Goal: Check status: Check status

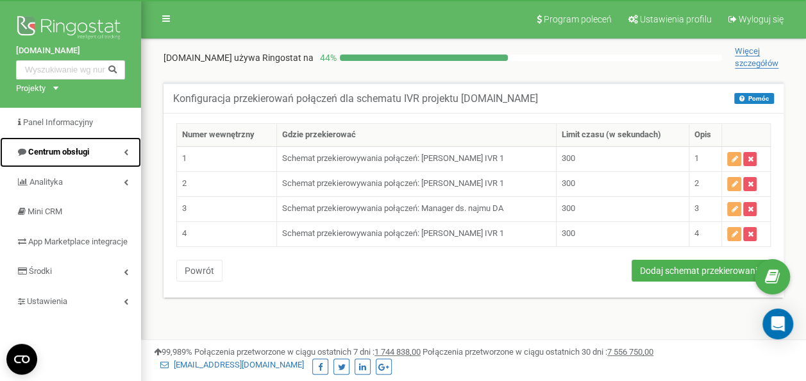
click at [87, 155] on span "Centrum obsługi" at bounding box center [58, 152] width 61 height 10
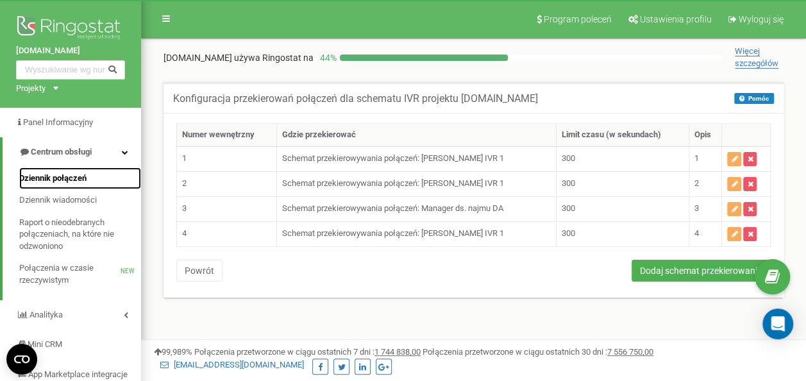
click at [82, 168] on link "Dziennik połączeń" at bounding box center [80, 178] width 122 height 22
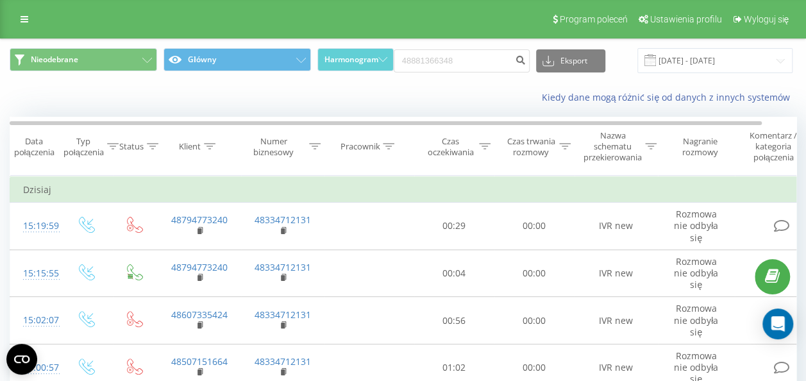
type input "48881366348"
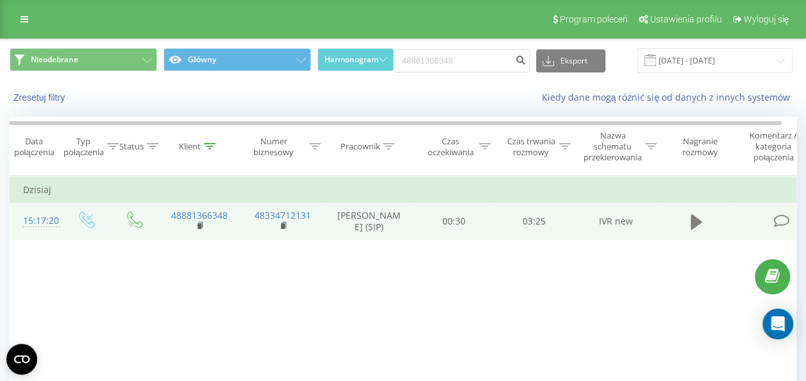
click at [691, 217] on icon at bounding box center [697, 221] width 12 height 15
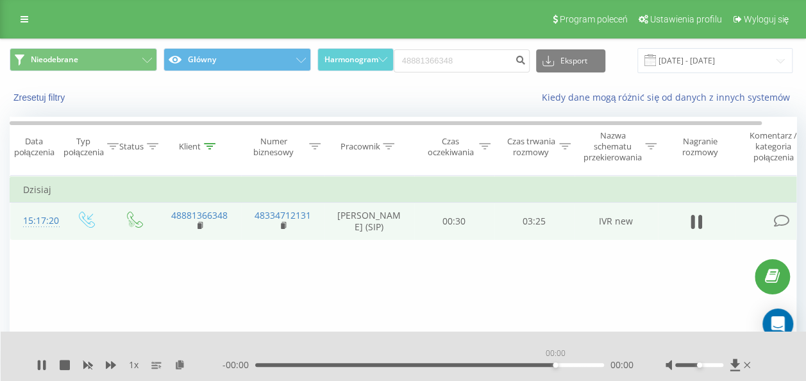
click at [554, 366] on div "00:00" at bounding box center [429, 365] width 349 height 4
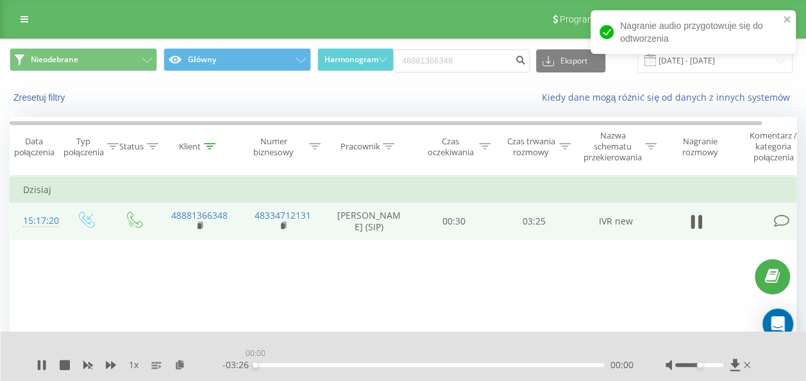
click at [544, 366] on div "00:00" at bounding box center [429, 365] width 349 height 4
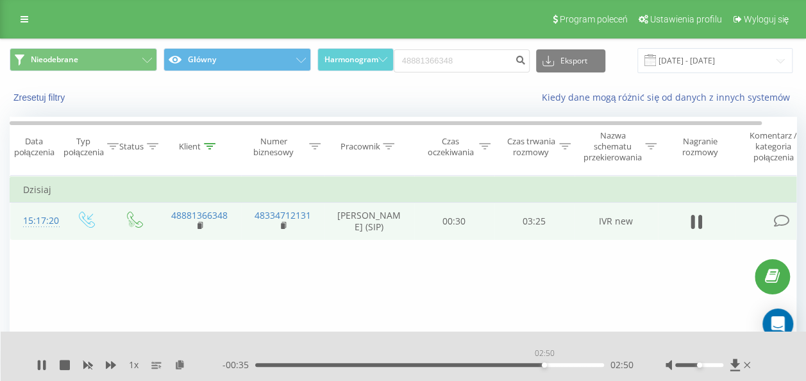
click at [544, 366] on div "02:50" at bounding box center [429, 365] width 349 height 4
click at [570, 366] on div "03:06" at bounding box center [429, 365] width 349 height 4
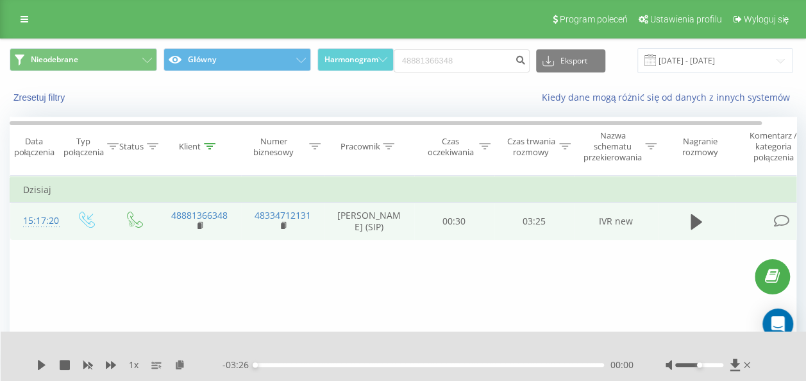
click at [569, 364] on div "00:00" at bounding box center [429, 365] width 349 height 4
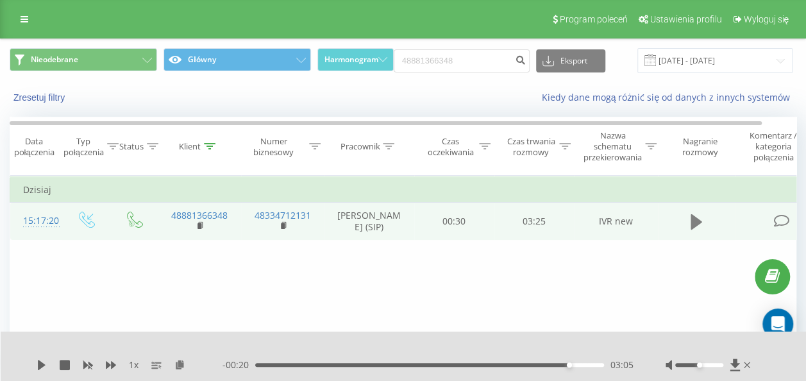
click at [688, 223] on button at bounding box center [696, 221] width 19 height 19
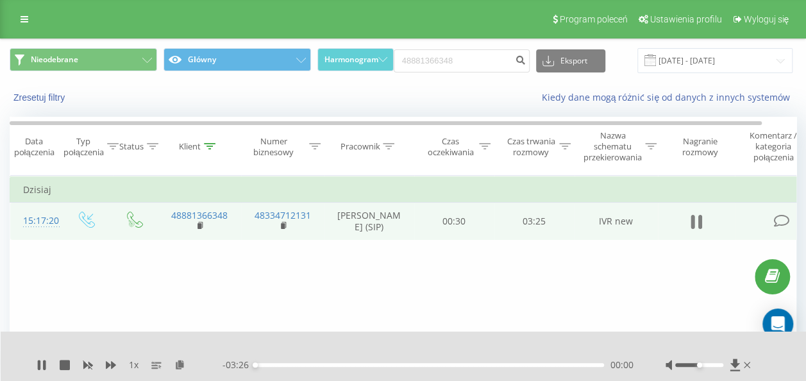
click at [689, 215] on button at bounding box center [696, 221] width 19 height 19
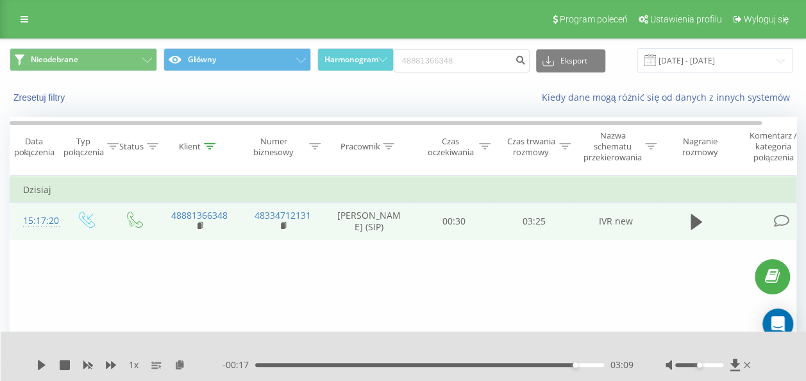
click at [689, 215] on button at bounding box center [696, 221] width 19 height 19
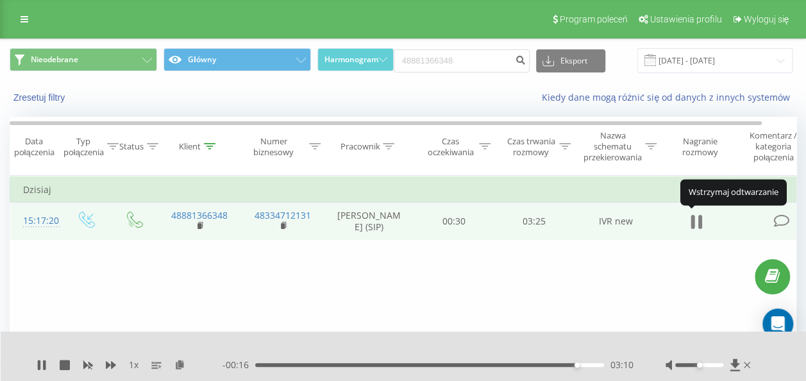
click at [694, 214] on icon at bounding box center [697, 222] width 12 height 18
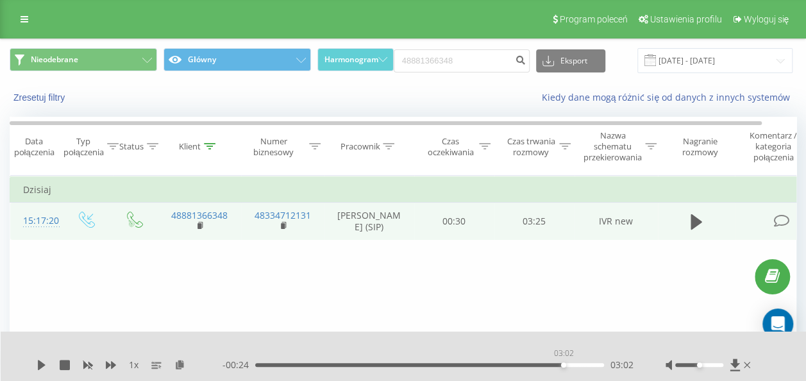
click at [563, 363] on div "03:02" at bounding box center [429, 365] width 349 height 4
click at [695, 218] on icon at bounding box center [697, 221] width 12 height 15
click at [698, 215] on icon at bounding box center [697, 222] width 12 height 18
